Goal: Transaction & Acquisition: Purchase product/service

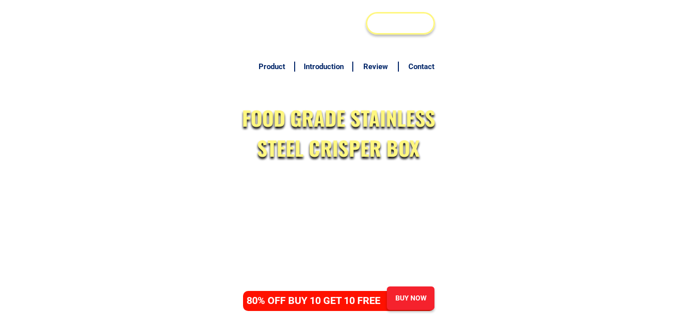
scroll to position [4894, 0]
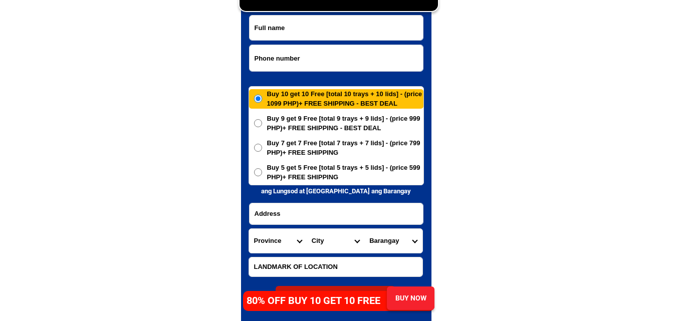
paste input "0997 287;! 2448"
click at [344, 61] on input "Input phone_number" at bounding box center [336, 58] width 173 height 26
click at [290, 58] on input "0997 287;! 2448" at bounding box center [336, 58] width 173 height 26
click at [272, 57] on input "0997 2872448" at bounding box center [336, 58] width 173 height 26
type input "09972872448"
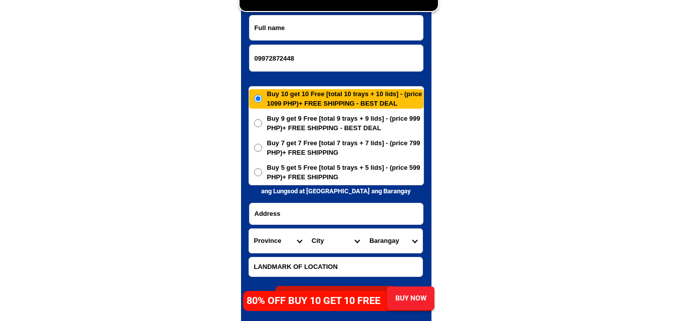
drag, startPoint x: 173, startPoint y: 97, endPoint x: 144, endPoint y: 70, distance: 40.4
click at [265, 21] on input "Input full_name" at bounding box center [336, 28] width 173 height 25
paste input "[PERSON_NAME]"
type input "[PERSON_NAME]"
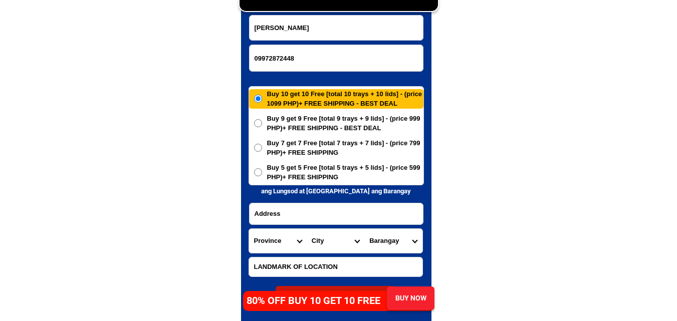
paste input "sitio [PERSON_NAME] mataas napulo nasugbu batangas."
click at [295, 211] on input "Input address" at bounding box center [336, 214] width 173 height 21
type input "sitio [PERSON_NAME] mataas napulo nasugbu batangas."
click at [274, 239] on select "Province [GEOGRAPHIC_DATA] [GEOGRAPHIC_DATA][PERSON_NAME][GEOGRAPHIC_DATA][GEOG…" at bounding box center [278, 241] width 58 height 24
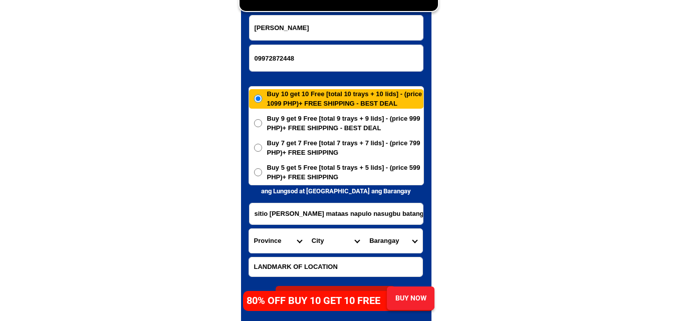
select select "63_108"
click at [249, 229] on select "Province [GEOGRAPHIC_DATA] [GEOGRAPHIC_DATA][PERSON_NAME][GEOGRAPHIC_DATA][GEOG…" at bounding box center [278, 241] width 58 height 24
click at [325, 238] on select "City Agoncillo Alitagtag Allacapan [GEOGRAPHIC_DATA] [GEOGRAPHIC_DATA]-balete […" at bounding box center [336, 241] width 58 height 24
select select "63_1084363"
click at [307, 229] on select "City Agoncillo Alitagtag Allacapan [GEOGRAPHIC_DATA] [GEOGRAPHIC_DATA]-balete […" at bounding box center [336, 241] width 58 height 24
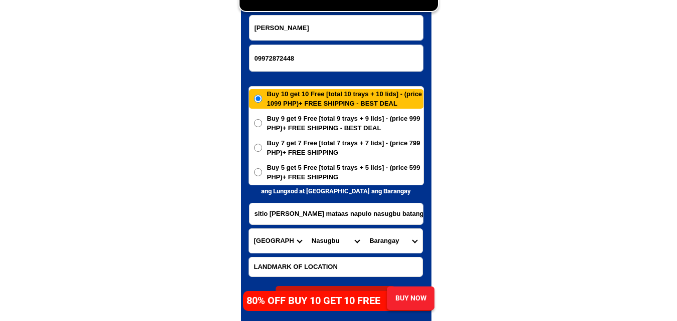
click at [397, 236] on select "Barangay Aga [PERSON_NAME] Banilad Barangay 1 (pob.) Barangay 10 (pob.) Baranga…" at bounding box center [394, 241] width 58 height 24
select select "63_10843634942"
click at [365, 229] on select "Barangay Aga [PERSON_NAME] Banilad Barangay 1 (pob.) Barangay 10 (pob.) Baranga…" at bounding box center [394, 241] width 58 height 24
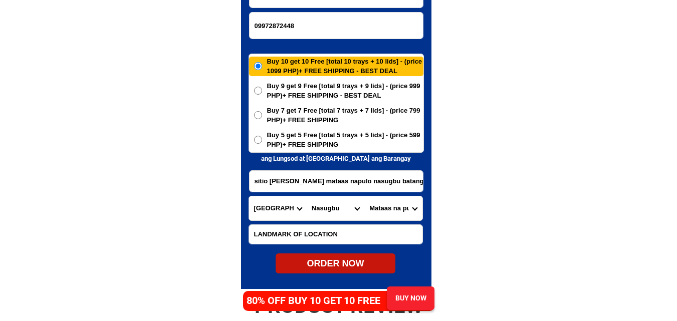
scroll to position [4944, 0]
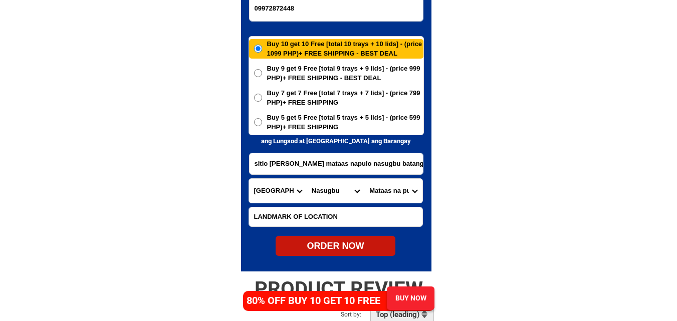
click at [336, 252] on div "ORDER NOW" at bounding box center [336, 247] width 120 height 14
type input "[PERSON_NAME]"
type input "09972872448"
radio input "true"
